Goal: Task Accomplishment & Management: Manage account settings

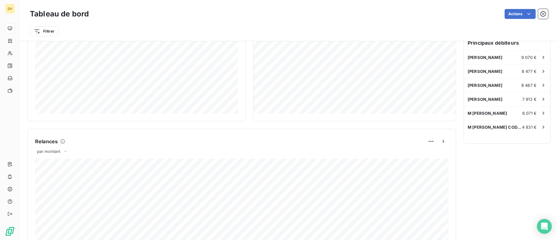
scroll to position [181, 0]
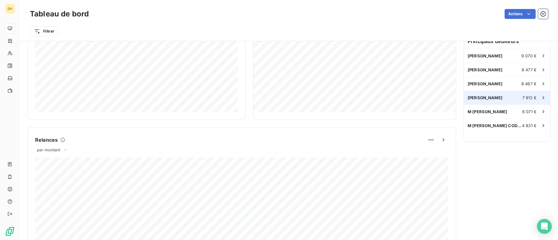
click at [495, 95] on span "[PERSON_NAME]" at bounding box center [484, 97] width 35 height 5
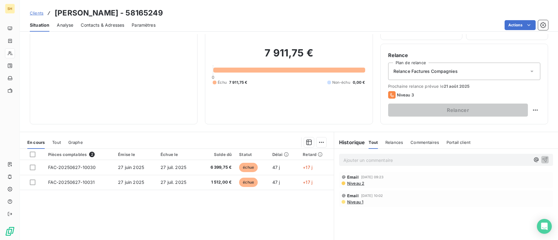
scroll to position [45, 0]
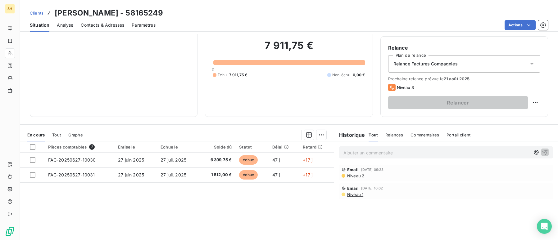
click at [356, 175] on span "Niveau 2" at bounding box center [355, 175] width 18 height 5
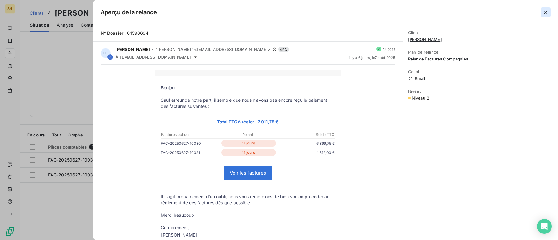
click at [543, 13] on icon "button" at bounding box center [545, 12] width 6 height 6
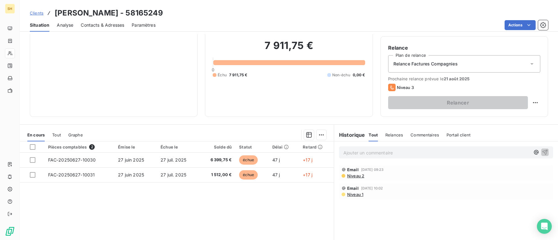
click at [359, 176] on span "Niveau 2" at bounding box center [355, 175] width 18 height 5
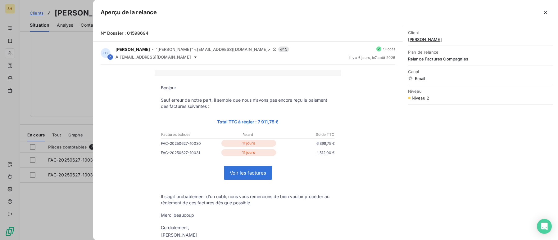
click at [544, 13] on icon "button" at bounding box center [545, 12] width 3 height 3
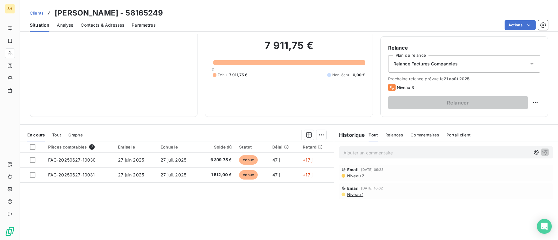
click at [352, 177] on span "Niveau 2" at bounding box center [355, 175] width 18 height 5
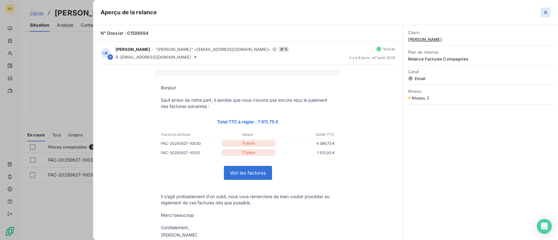
click at [541, 13] on button "button" at bounding box center [545, 12] width 10 height 10
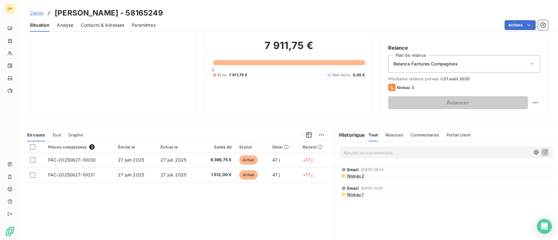
click at [108, 21] on div "Contacts & Adresses" at bounding box center [102, 25] width 43 height 13
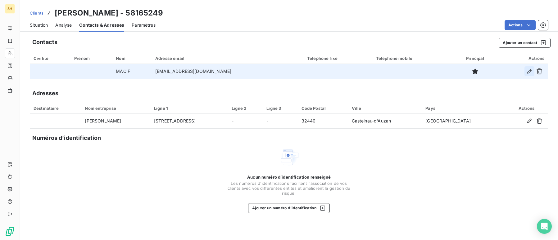
click at [528, 73] on icon "button" at bounding box center [529, 71] width 6 height 6
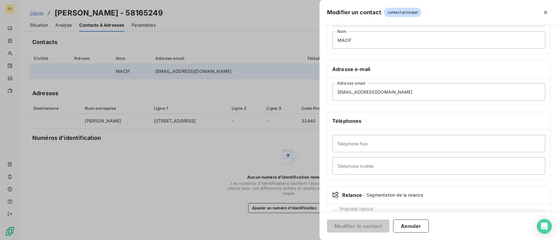
scroll to position [70, 0]
paste input "09 69 39 49 49"
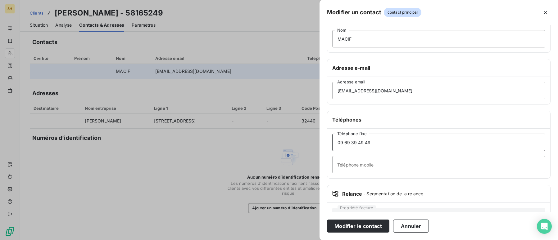
scroll to position [96, 0]
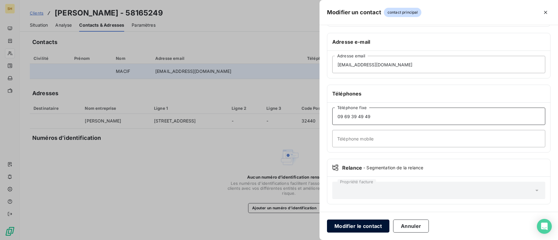
type input "09 69 39 49 49"
click at [341, 231] on button "Modifier le contact" at bounding box center [358, 226] width 62 height 13
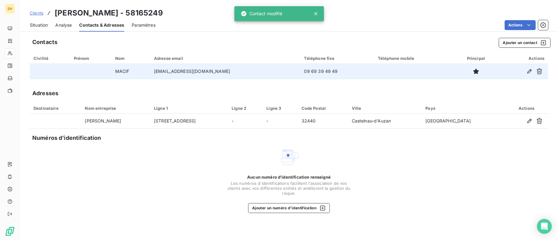
click at [39, 25] on span "Situation" at bounding box center [39, 25] width 18 height 6
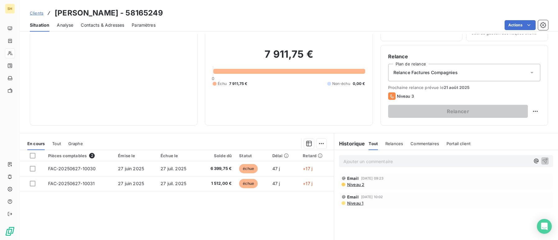
scroll to position [30, 0]
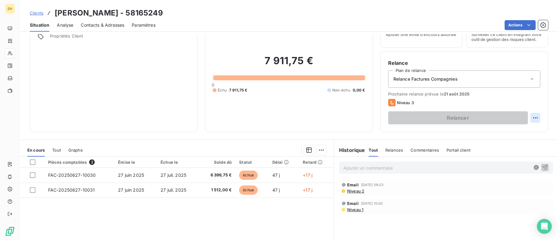
click at [535, 119] on html "SH Clients [PERSON_NAME] - 58165249 Situation Analyse Contacts & Adresses Param…" at bounding box center [279, 120] width 558 height 240
click at [519, 133] on div "Replanifier cette action" at bounding box center [510, 132] width 56 height 10
select select "7"
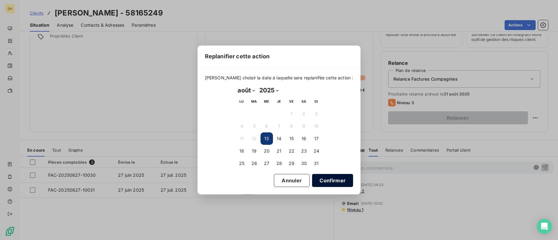
click at [315, 181] on button "Confirmer" at bounding box center [332, 180] width 41 height 13
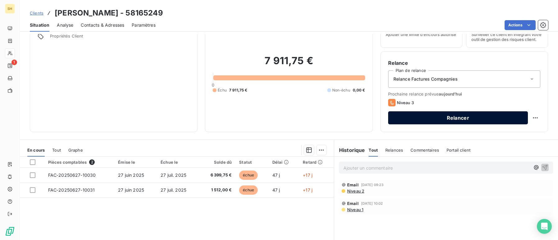
click at [464, 114] on button "Relancer" at bounding box center [458, 117] width 140 height 13
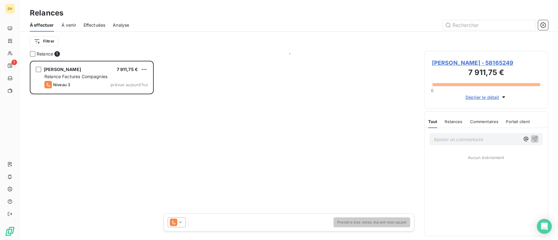
scroll to position [179, 124]
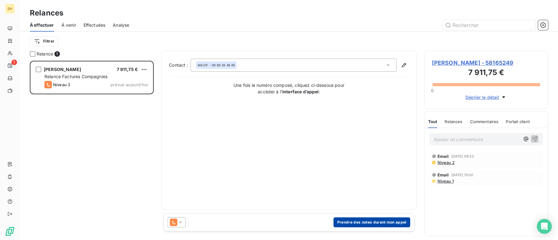
click at [375, 223] on button "Prendre des notes durant mon appel" at bounding box center [371, 222] width 77 height 10
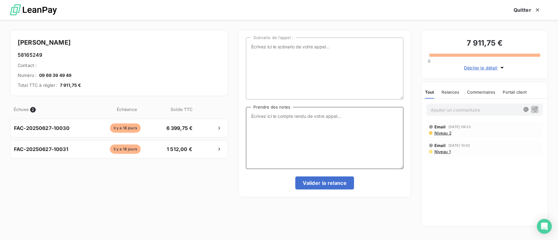
click at [287, 118] on textarea "Prendre des notes" at bounding box center [324, 138] width 157 height 62
type textarea "Relance faite à ce jour,"
